Goal: Task Accomplishment & Management: Use online tool/utility

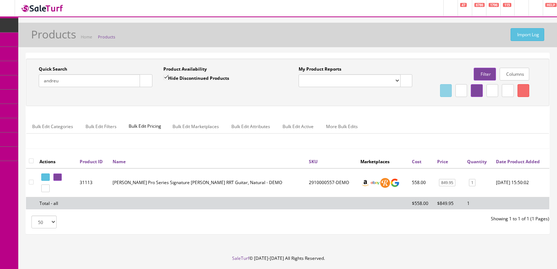
drag, startPoint x: 71, startPoint y: 79, endPoint x: 34, endPoint y: 102, distance: 43.5
click at [35, 99] on div "Quick Search [PERSON_NAME] Date From Product Availability Hide Discontinued Pro…" at bounding box center [288, 82] width 520 height 33
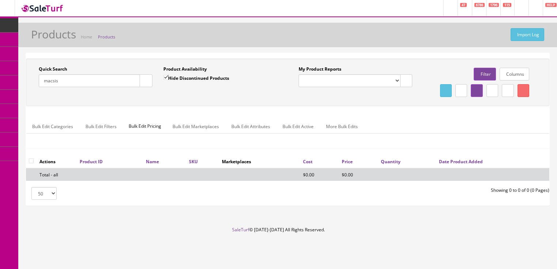
click at [50, 82] on input "macsis" at bounding box center [89, 80] width 101 height 13
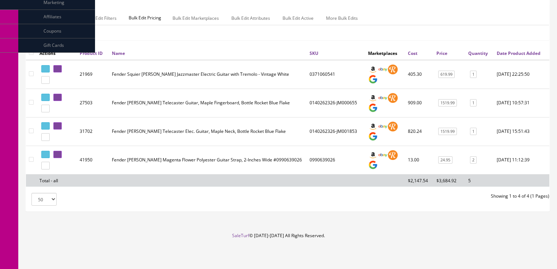
scroll to position [117, 0]
type input "mascis"
click at [60, 128] on icon at bounding box center [58, 126] width 1 height 4
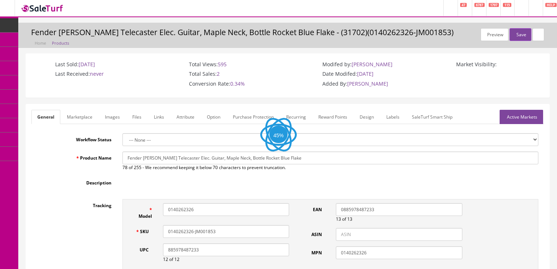
click at [394, 114] on link "Labels" at bounding box center [393, 117] width 25 height 14
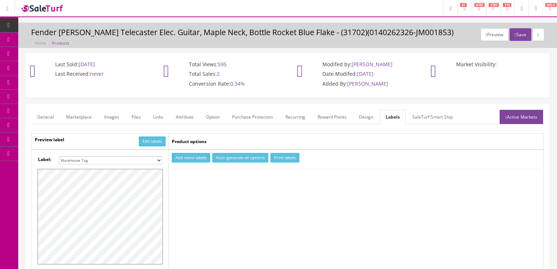
click at [158, 160] on select "Small Label 2 x 1 Label Shoe label 100 barcodes Dymo Label 2 X 1 Sticker Labels…" at bounding box center [110, 160] width 103 height 8
select select "16"
click at [59, 156] on select "Small Label 2 x 1 Label Shoe label 100 barcodes Dymo Label 2 X 1 Sticker Labels…" at bounding box center [110, 160] width 103 height 8
click at [200, 159] on button "Add more labels" at bounding box center [191, 158] width 38 height 10
type input "1"
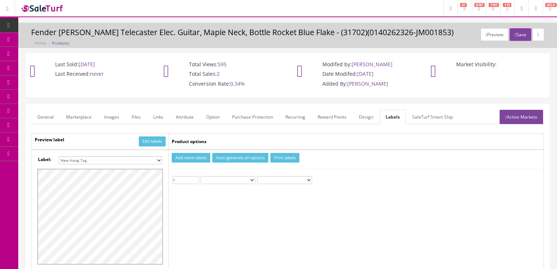
click at [196, 176] on input "1" at bounding box center [186, 180] width 27 height 8
click at [278, 156] on button "Print labels" at bounding box center [285, 158] width 29 height 10
click at [510, 36] on button "Save" at bounding box center [521, 34] width 22 height 13
